Goal: Transaction & Acquisition: Book appointment/travel/reservation

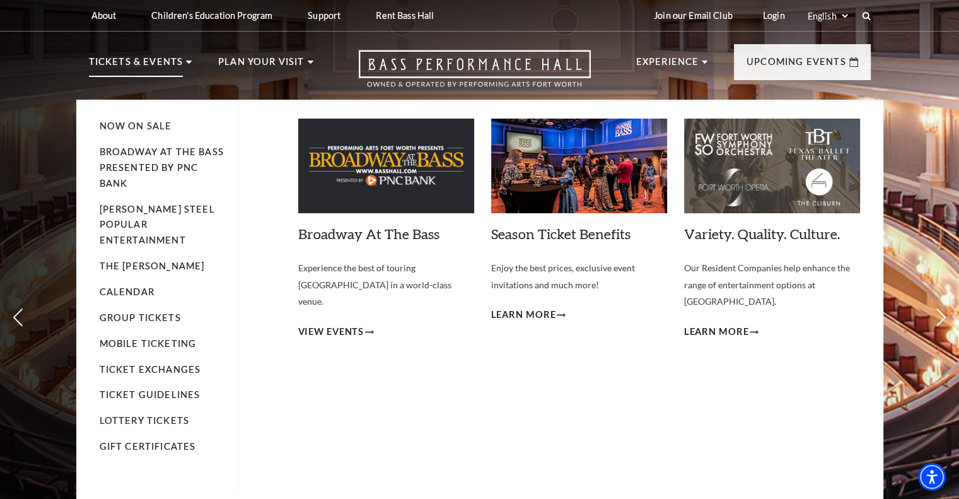
click at [151, 56] on p "Tickets & Events" at bounding box center [136, 65] width 95 height 23
click at [333, 324] on span "View Events" at bounding box center [331, 332] width 66 height 16
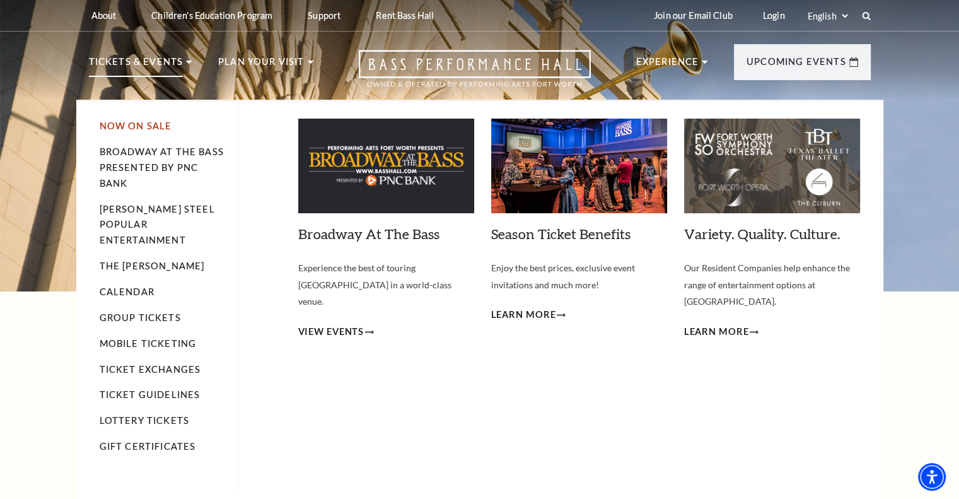
click at [135, 123] on link "Now On Sale" at bounding box center [136, 125] width 72 height 11
click at [335, 324] on span "View Events" at bounding box center [331, 332] width 66 height 16
